Goal: Information Seeking & Learning: Learn about a topic

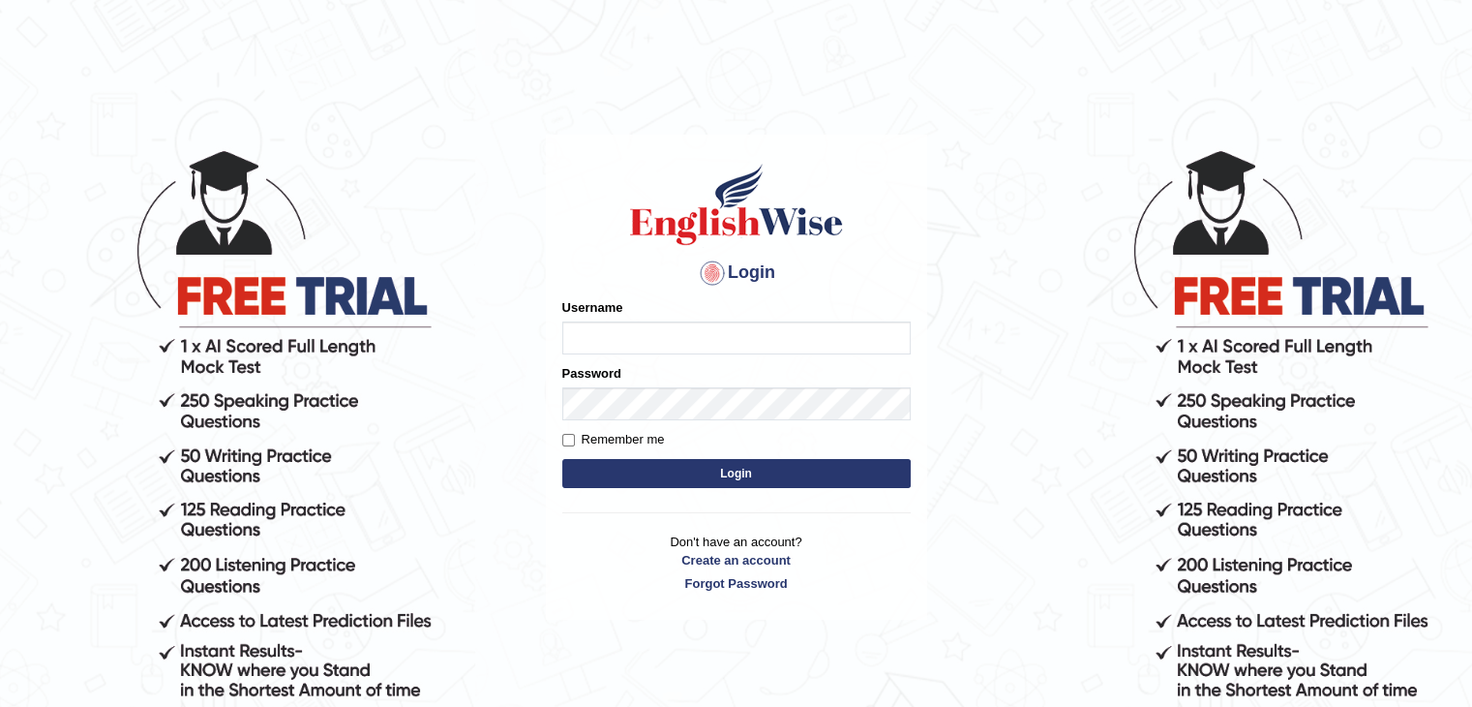
type input "sajauddin2013"
click at [638, 469] on button "Login" at bounding box center [736, 473] width 348 height 29
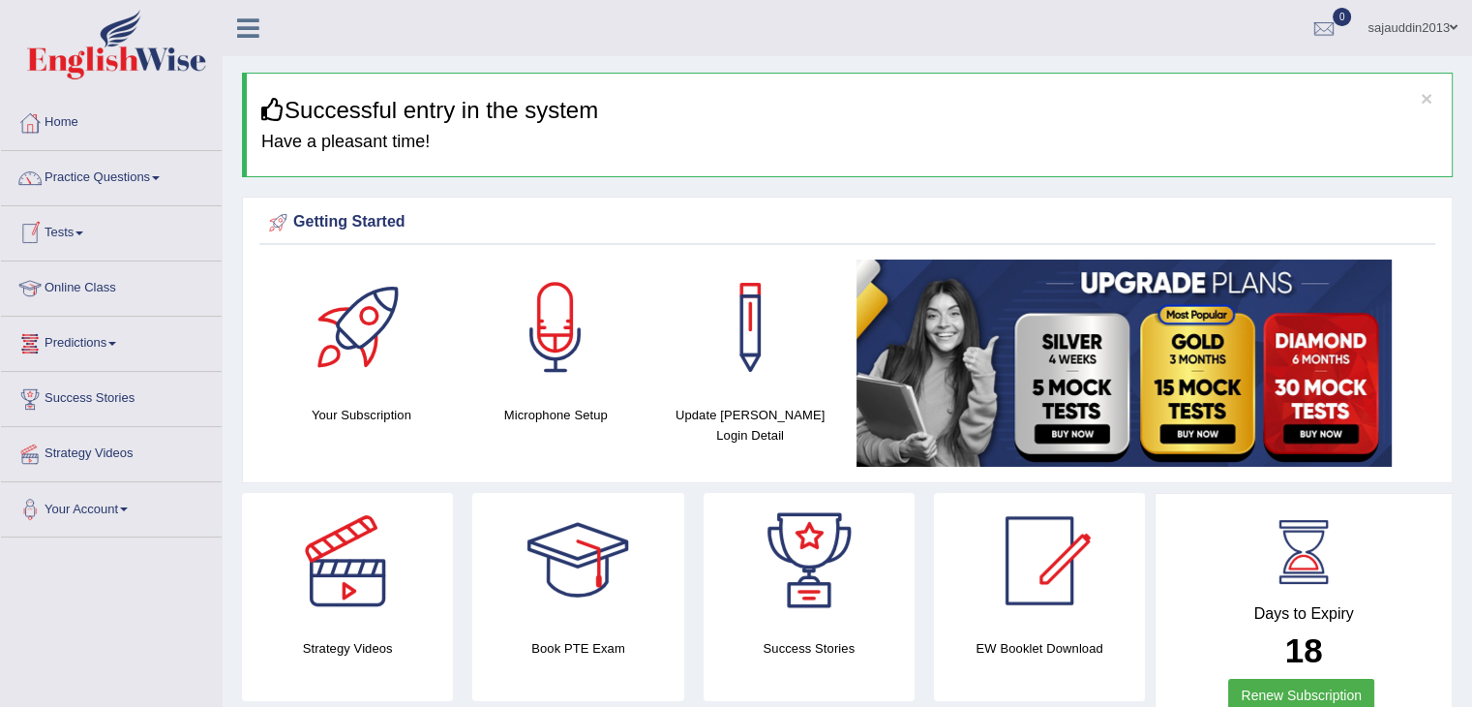
click at [81, 228] on link "Tests" at bounding box center [111, 230] width 221 height 48
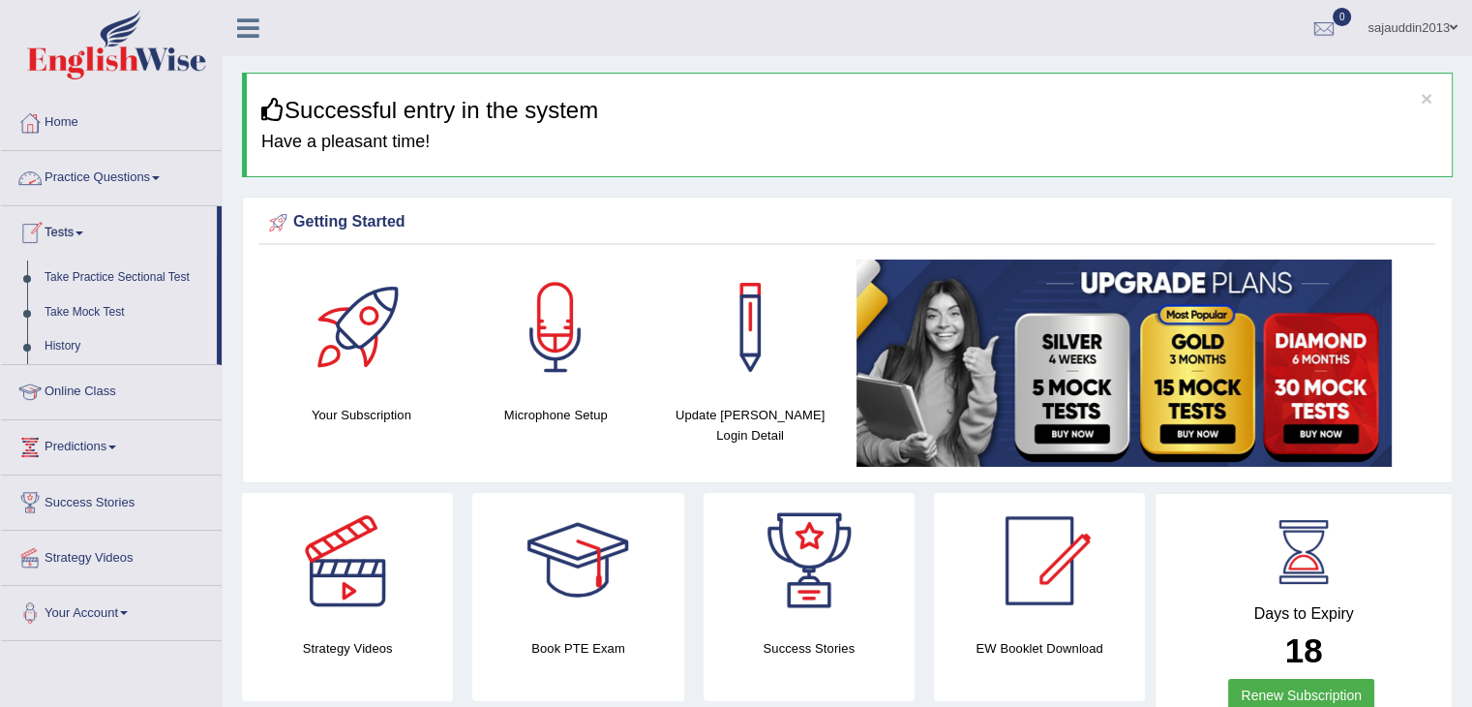
click at [74, 167] on link "Practice Questions" at bounding box center [111, 175] width 221 height 48
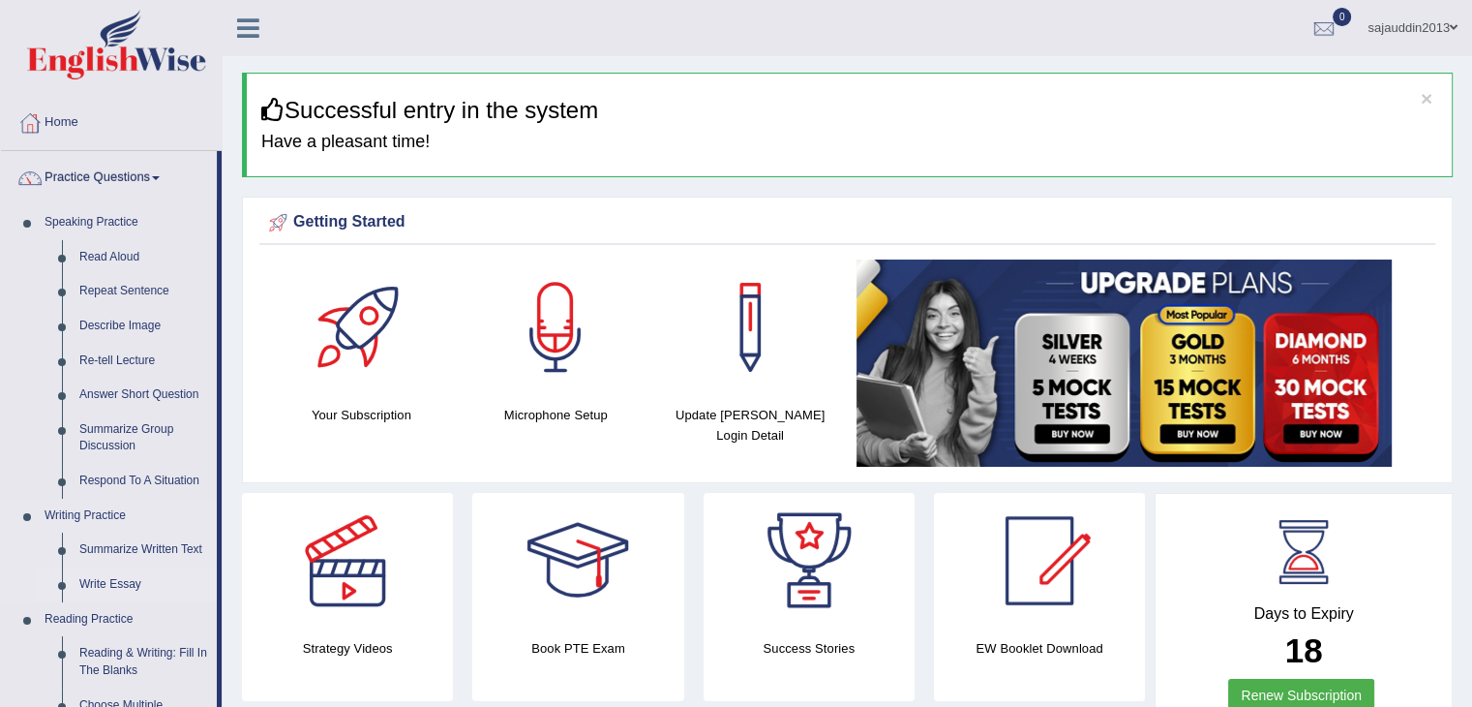
click at [110, 582] on link "Write Essay" at bounding box center [144, 584] width 146 height 35
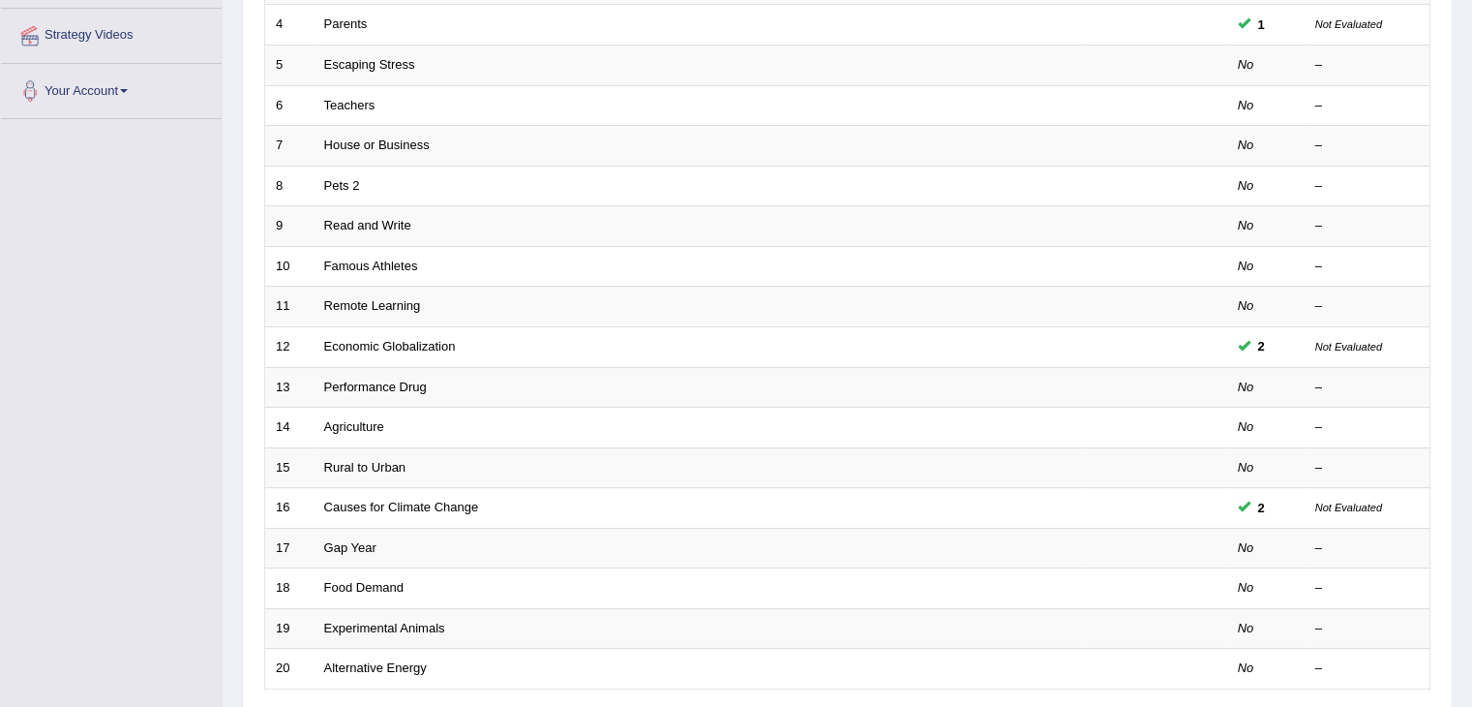
scroll to position [569, 0]
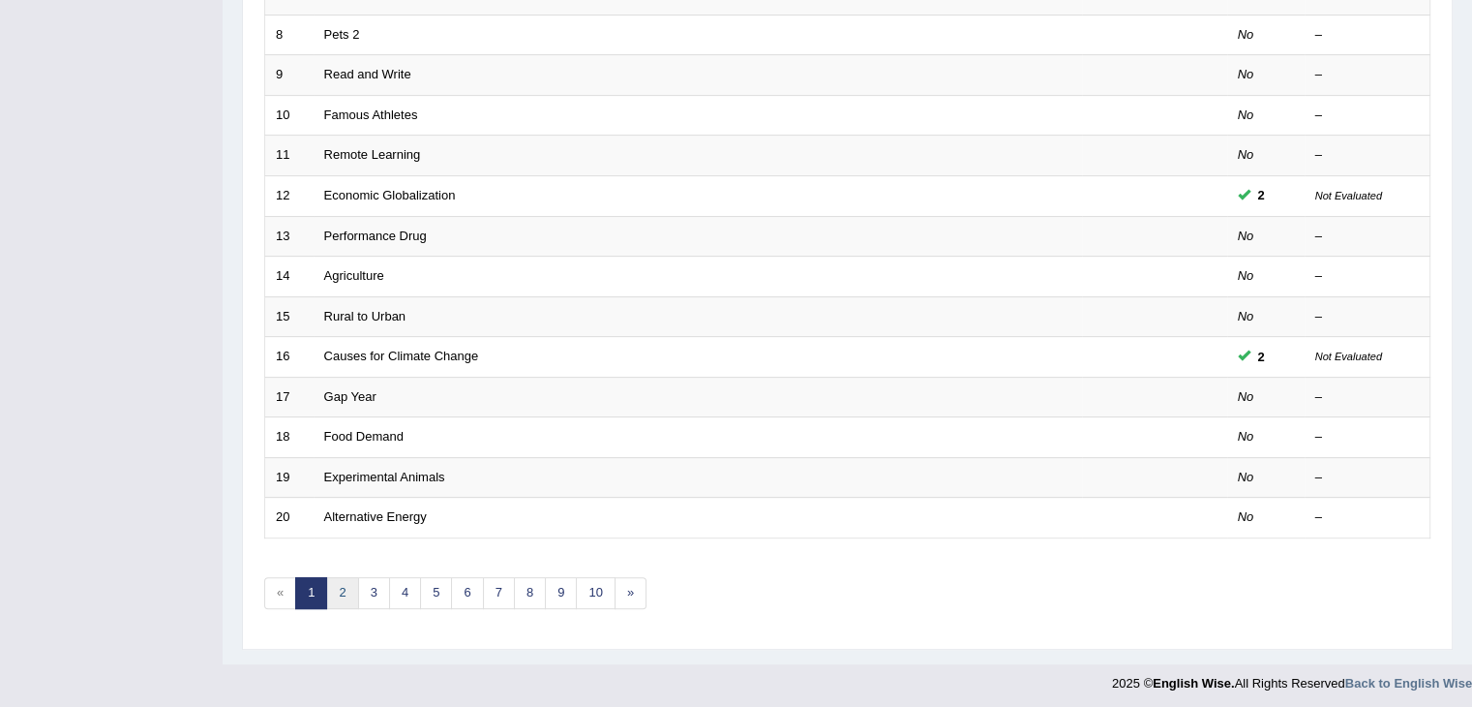
click at [346, 577] on link "2" at bounding box center [342, 593] width 32 height 32
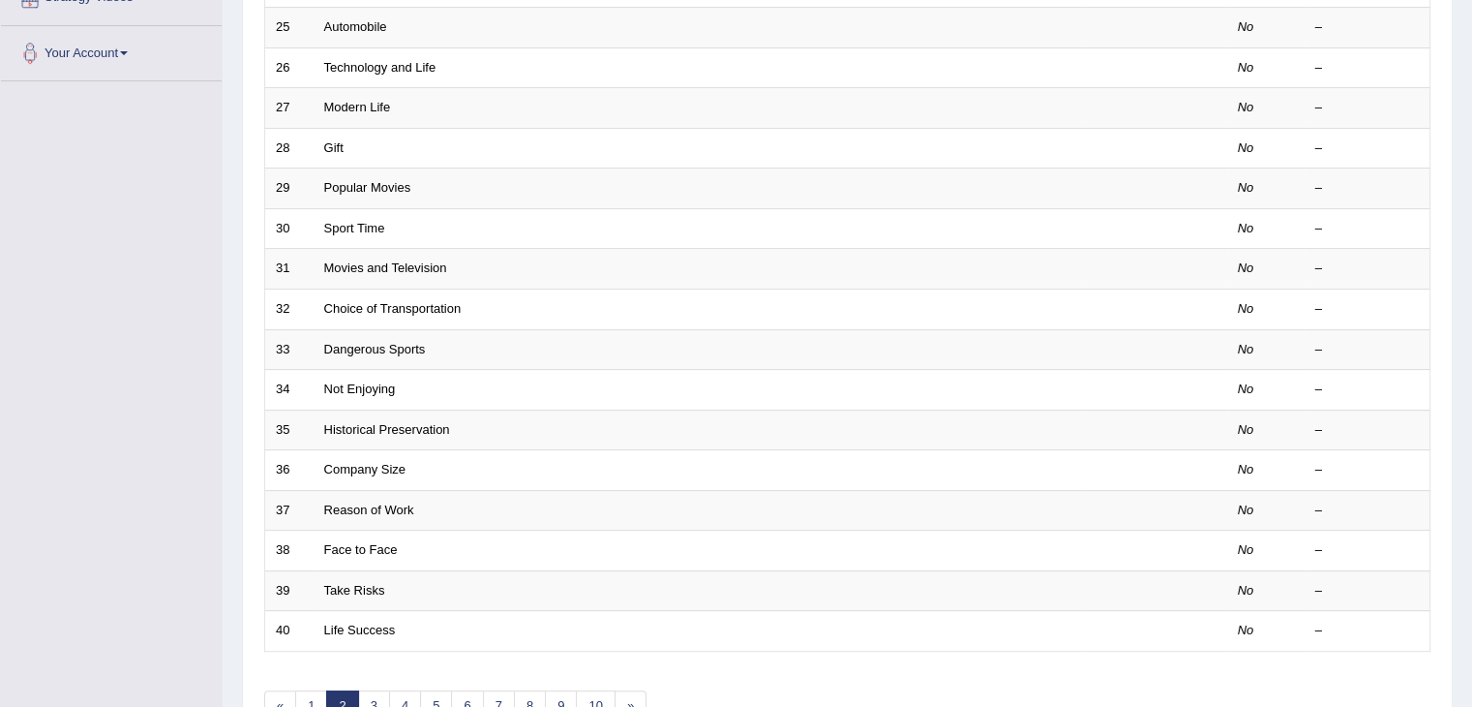
scroll to position [569, 0]
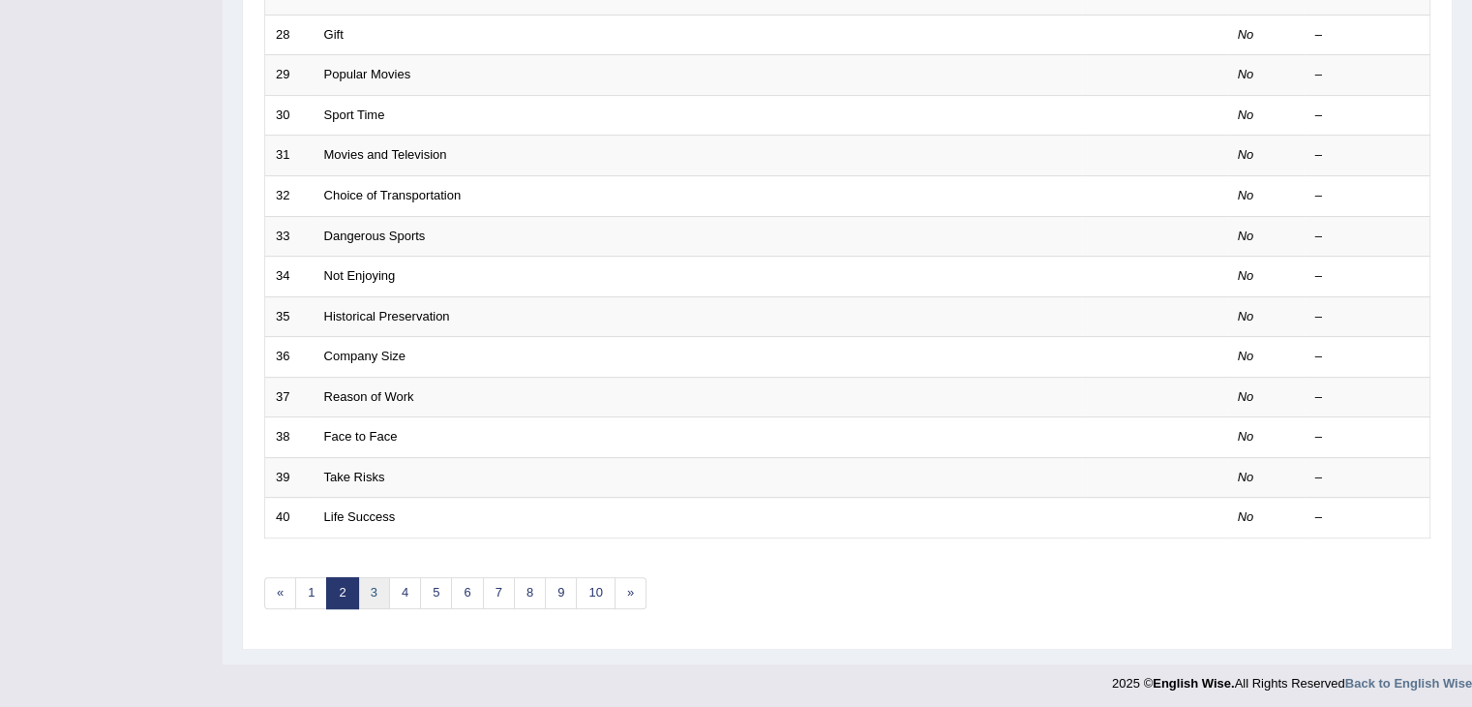
click at [378, 578] on link "3" at bounding box center [374, 593] width 32 height 32
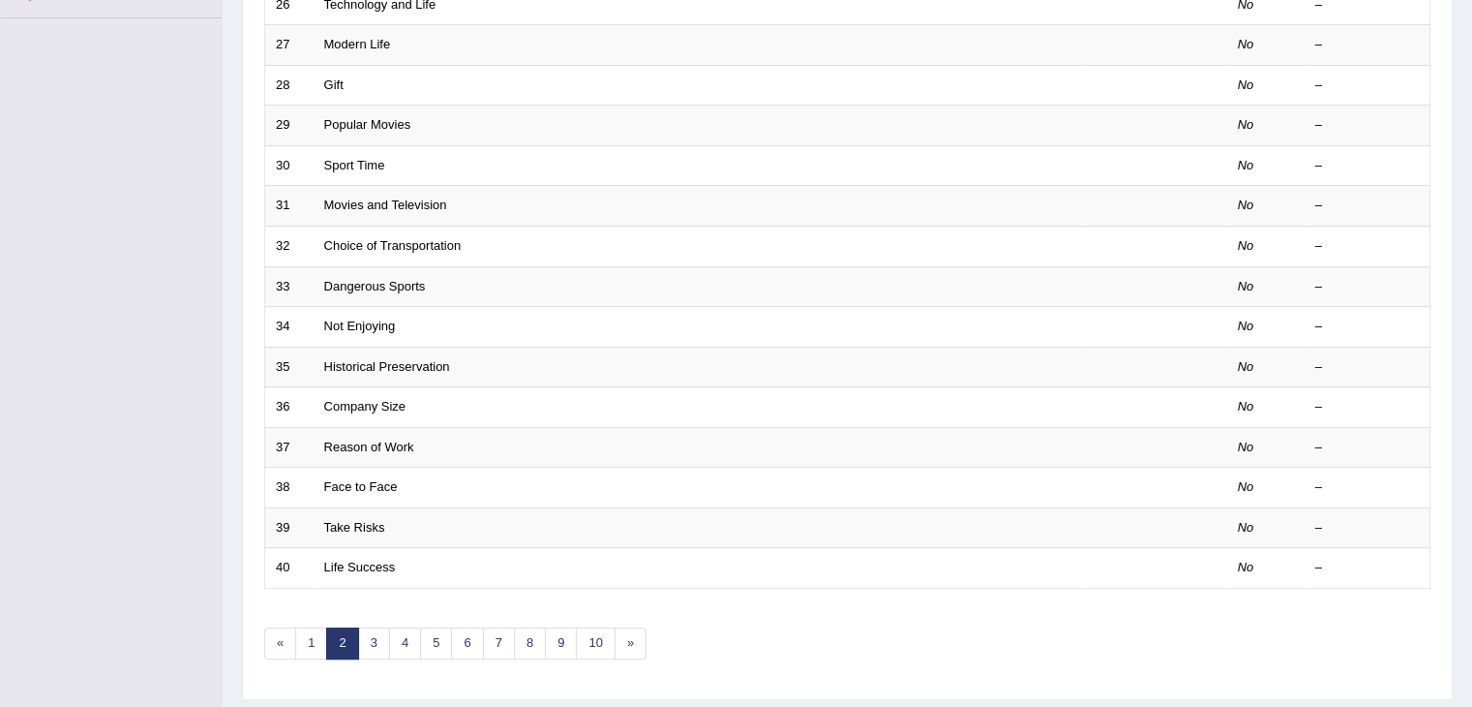
scroll to position [510, 0]
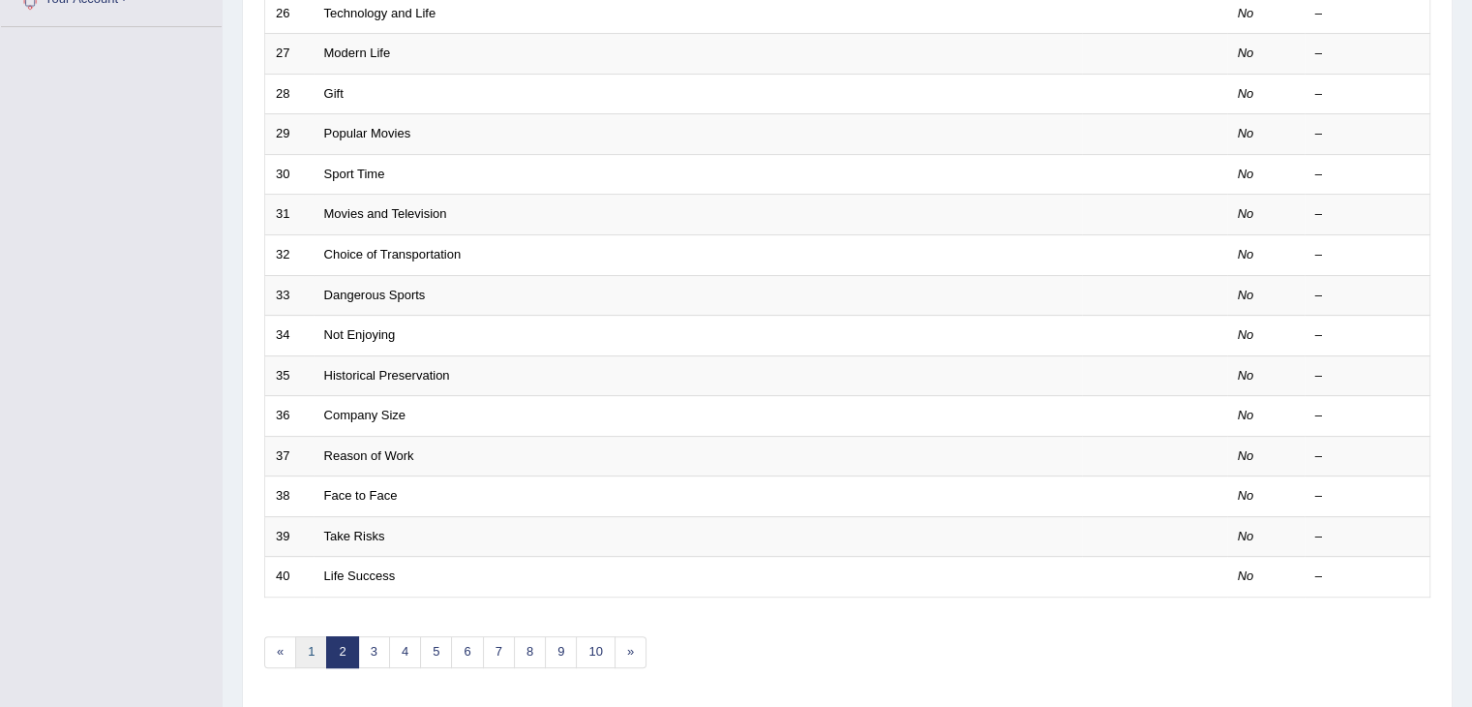
click at [315, 644] on link "1" at bounding box center [311, 652] width 32 height 32
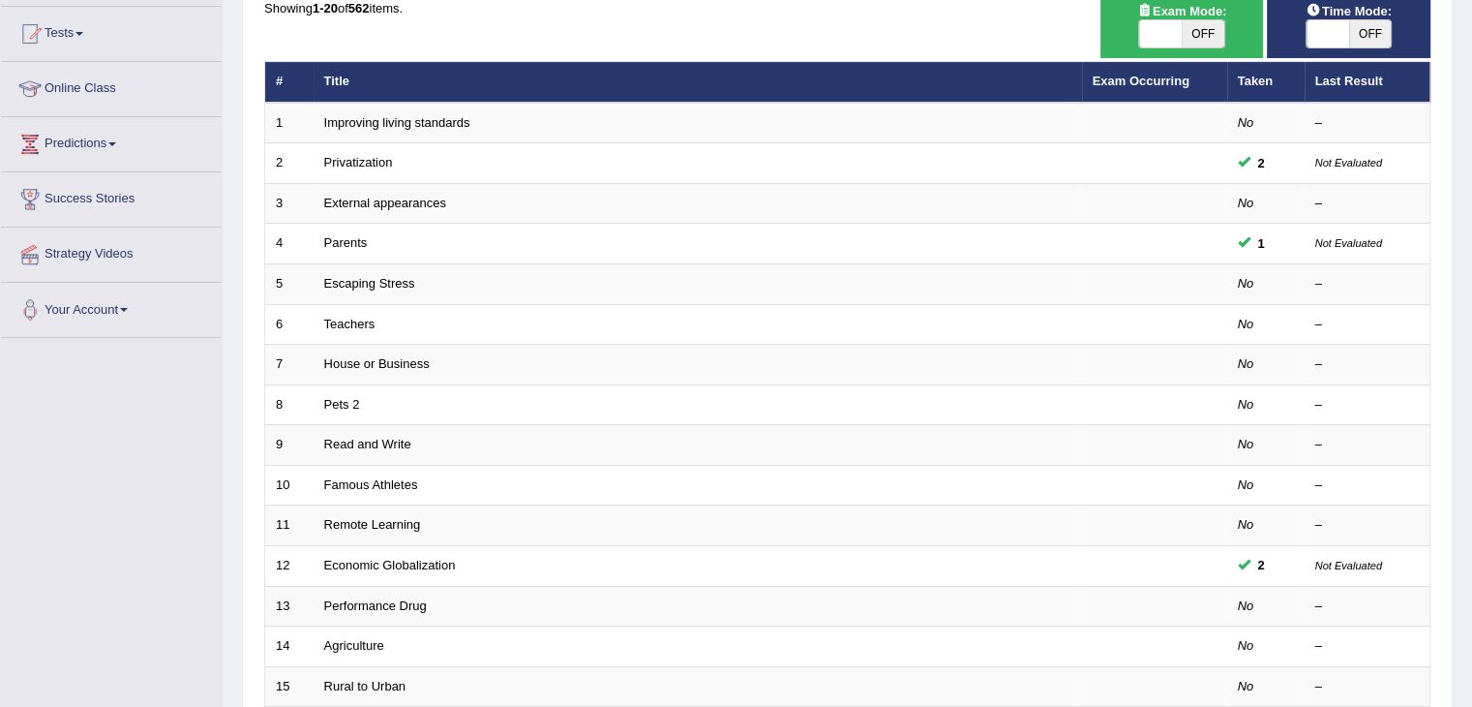
scroll to position [204, 0]
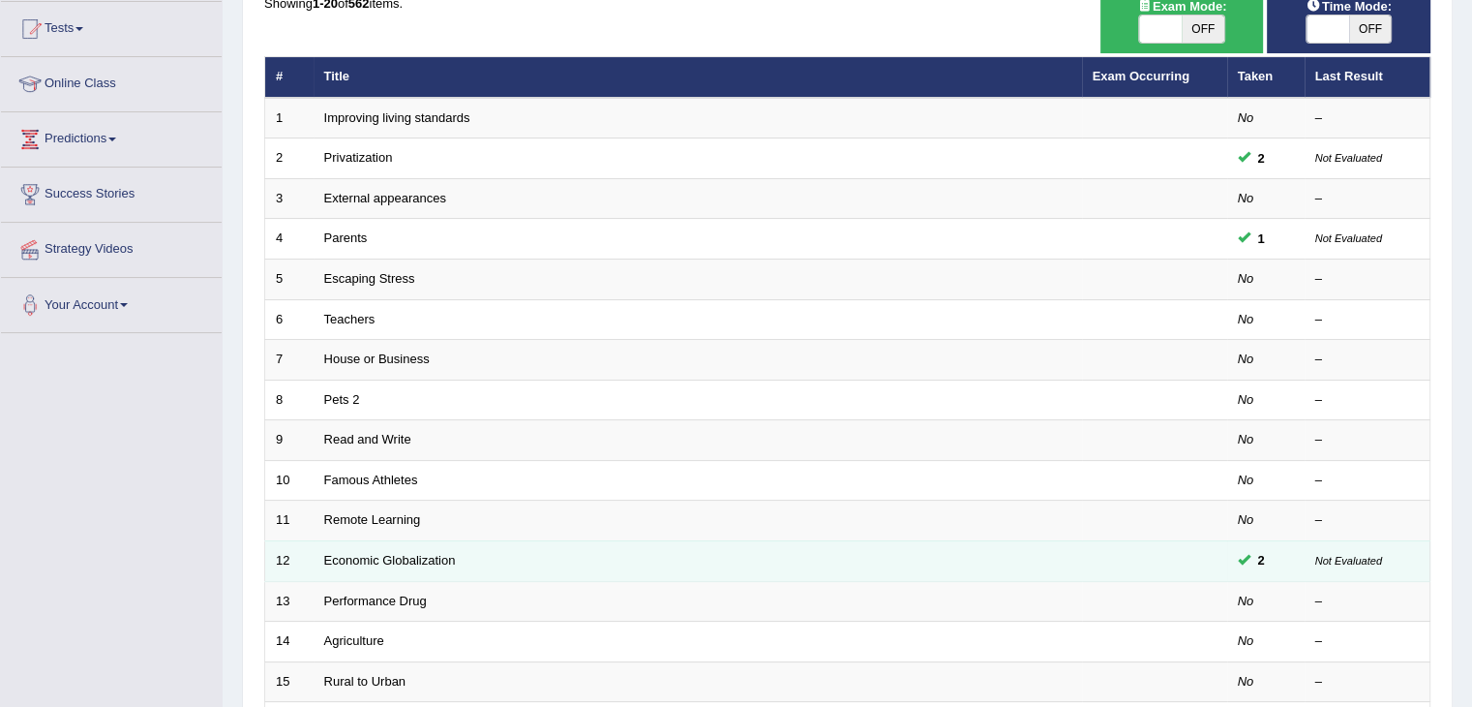
click at [1247, 553] on span at bounding box center [1244, 559] width 13 height 13
click at [376, 555] on link "Economic Globalization" at bounding box center [390, 560] width 132 height 15
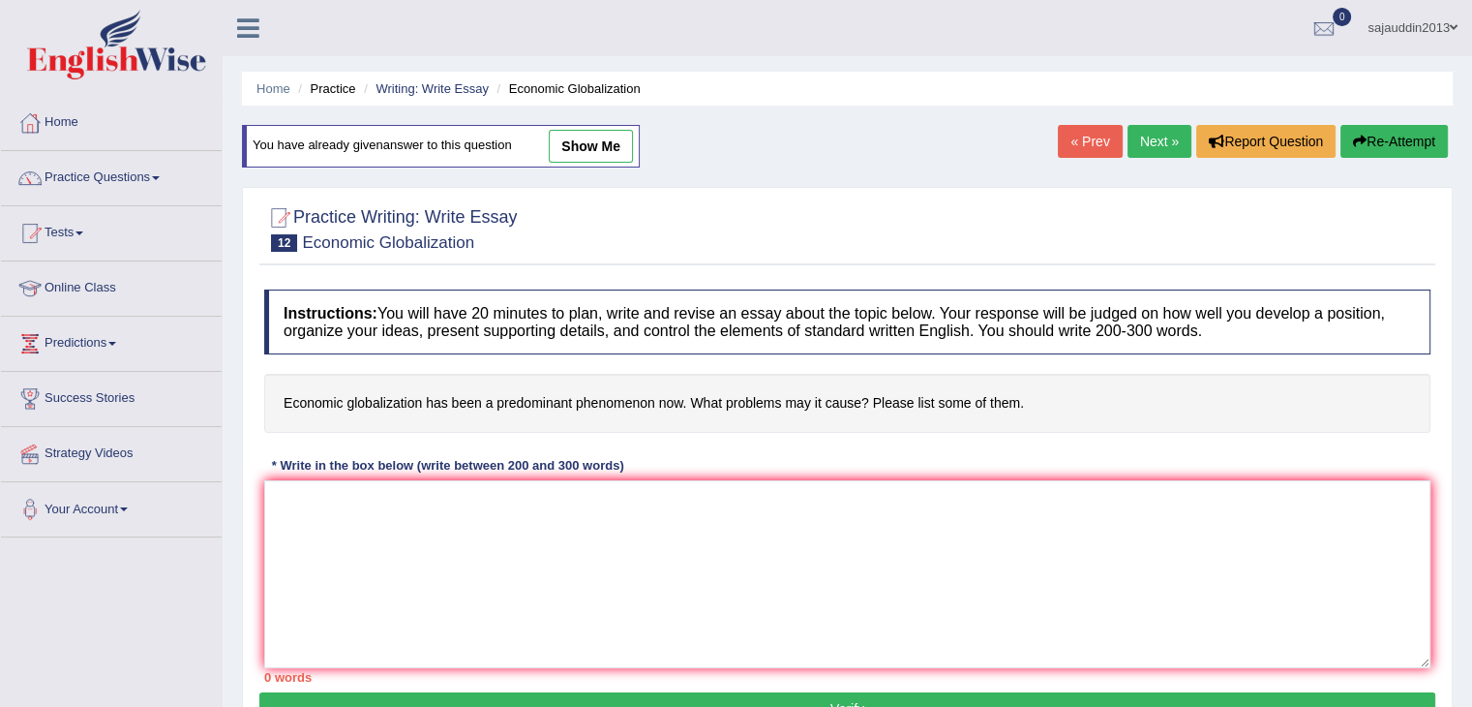
click at [567, 148] on link "show me" at bounding box center [591, 146] width 84 height 33
type textarea "The increasing influence ofeconomic globalization on our lives has ignited nume…"
